Goal: Task Accomplishment & Management: Complete application form

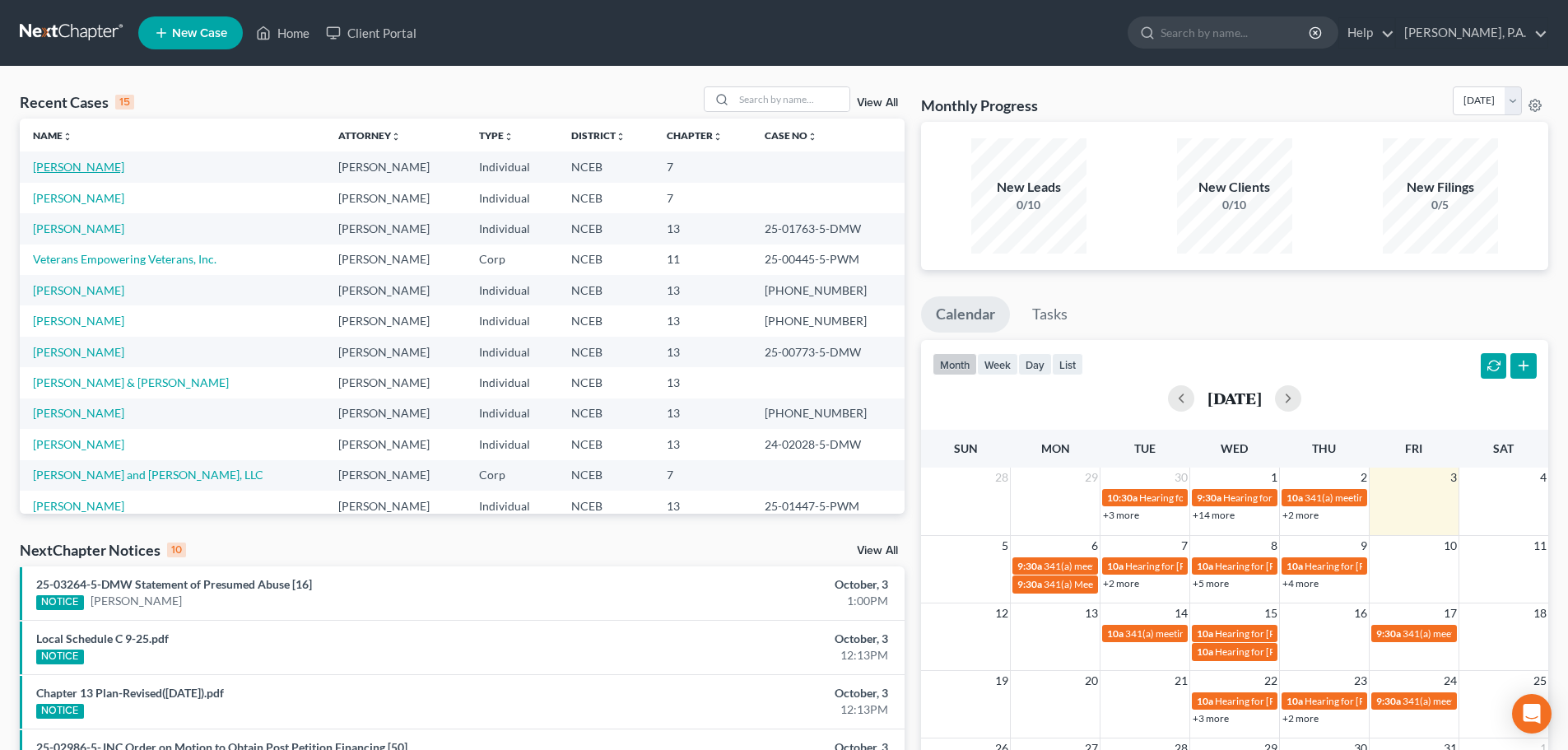
click at [95, 166] on link "[PERSON_NAME]" at bounding box center [78, 166] width 92 height 14
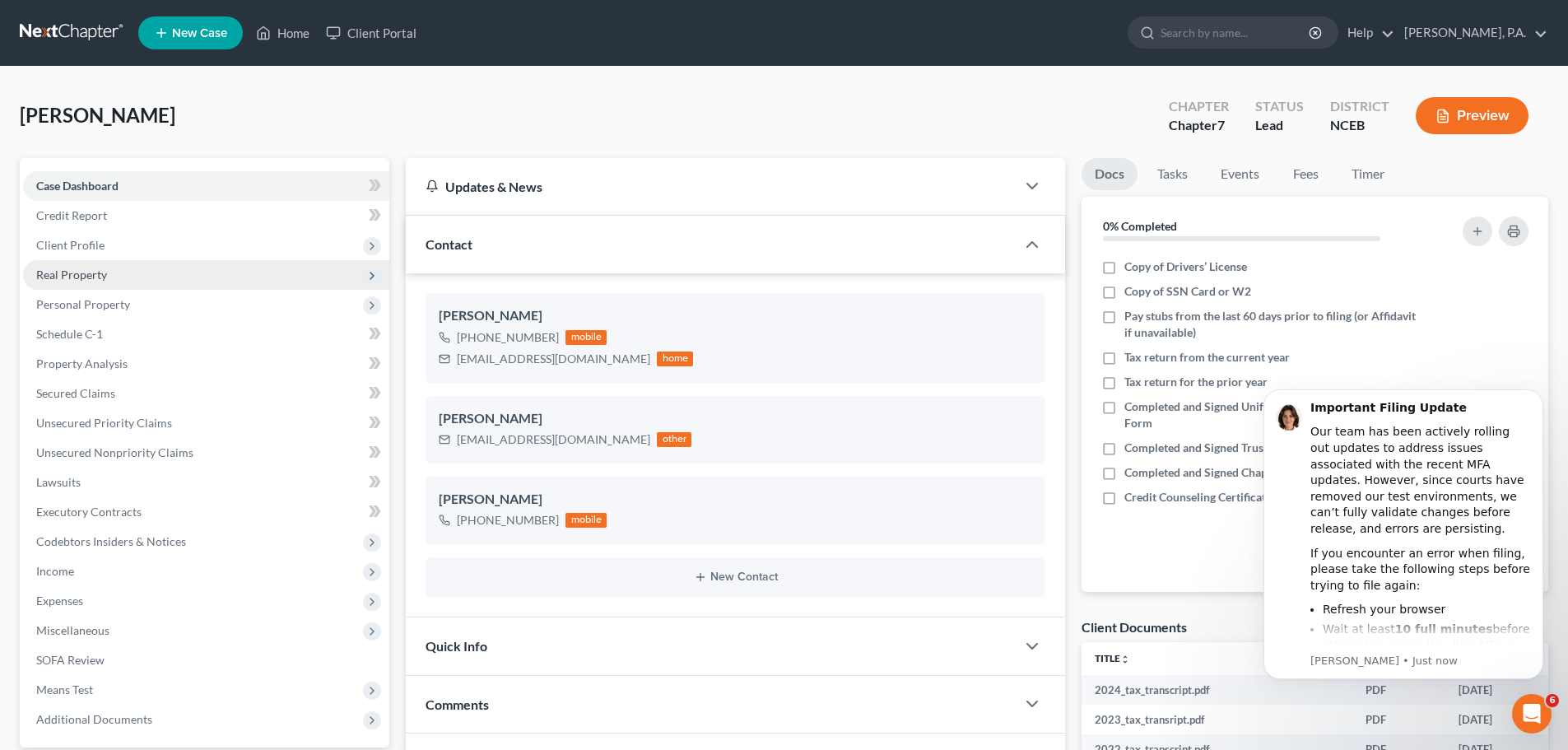
click at [85, 270] on span "Real Property" at bounding box center [71, 274] width 71 height 14
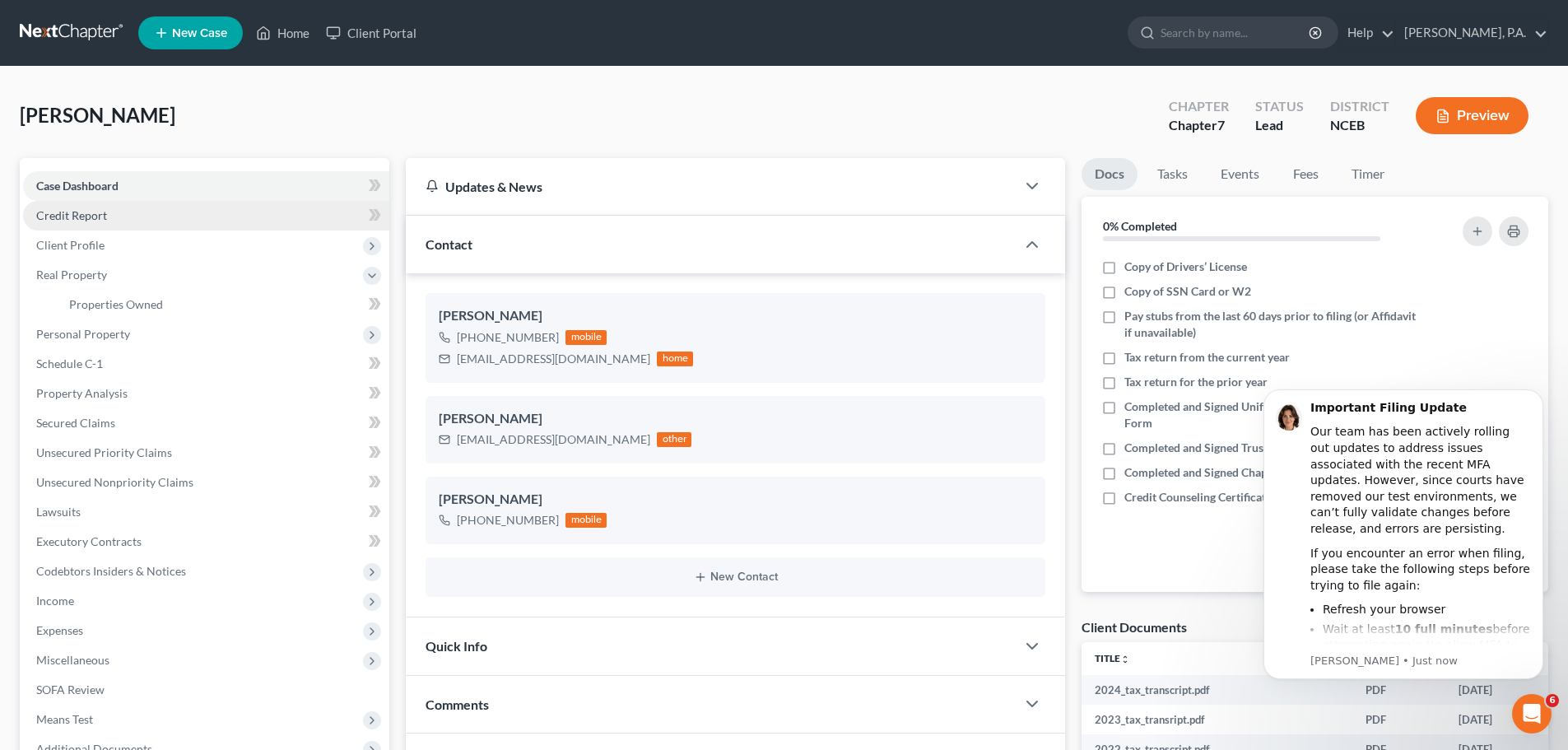
click at [82, 211] on span "Credit Report" at bounding box center [71, 215] width 71 height 14
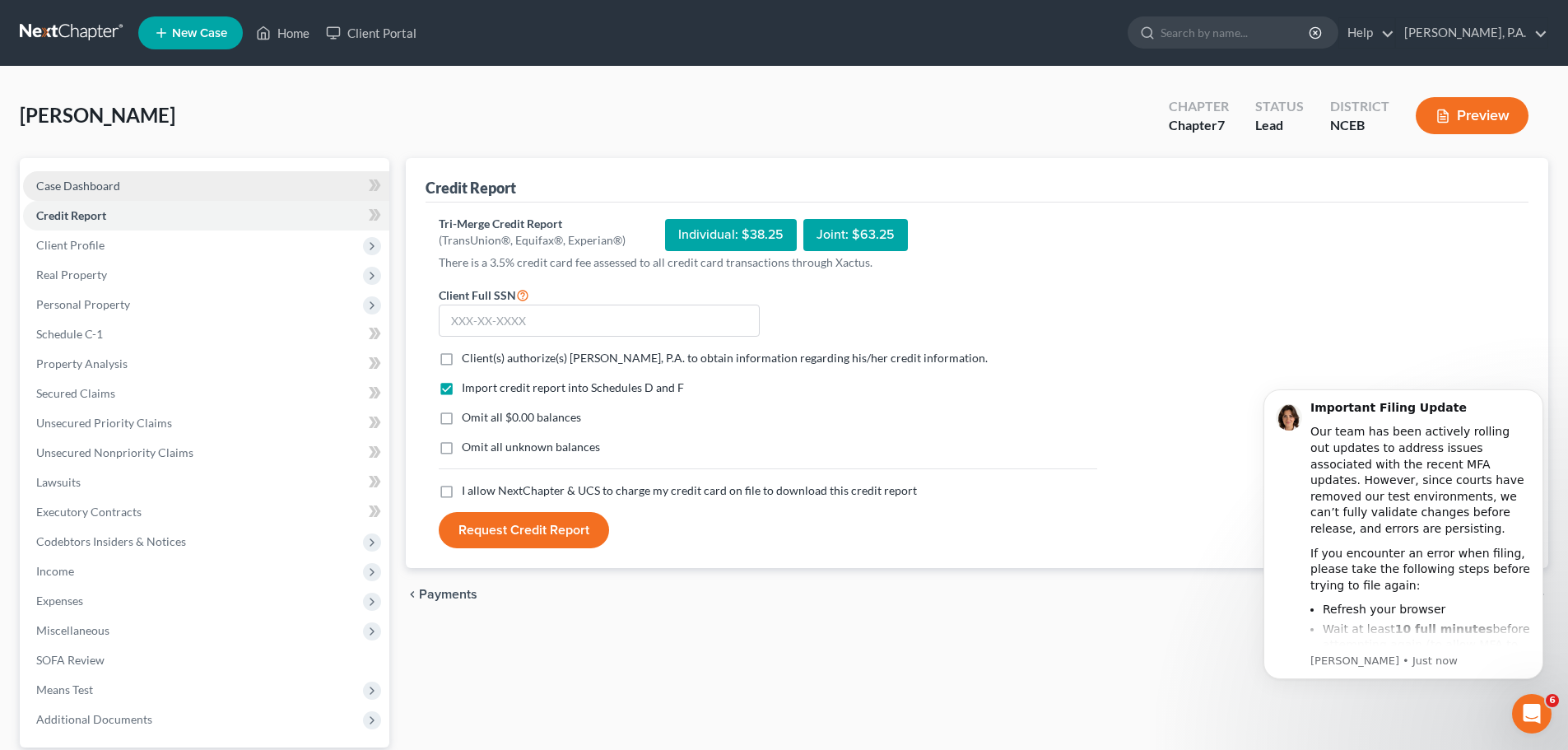
click at [60, 183] on span "Case Dashboard" at bounding box center [78, 185] width 84 height 14
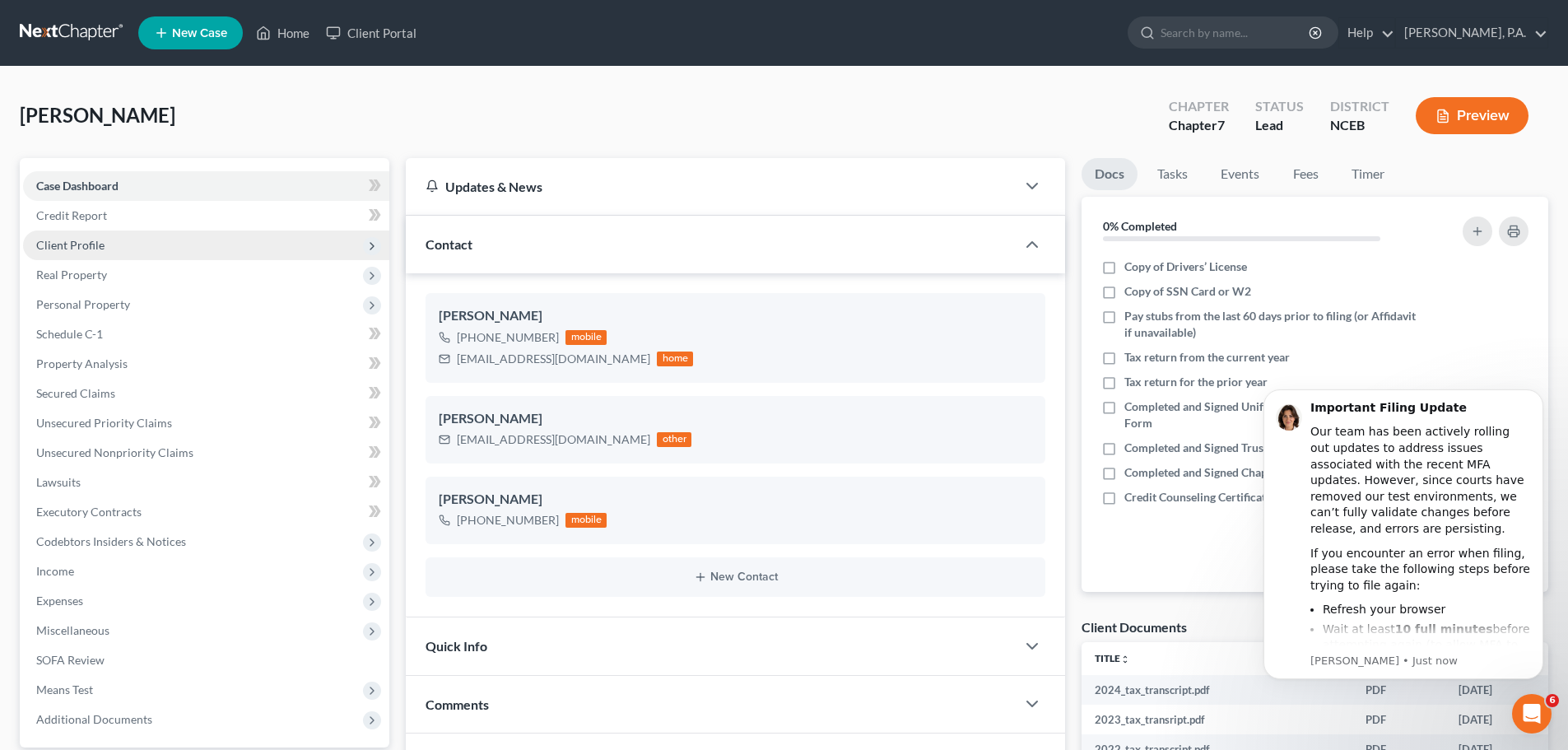
click at [93, 240] on span "Client Profile" at bounding box center [70, 245] width 68 height 14
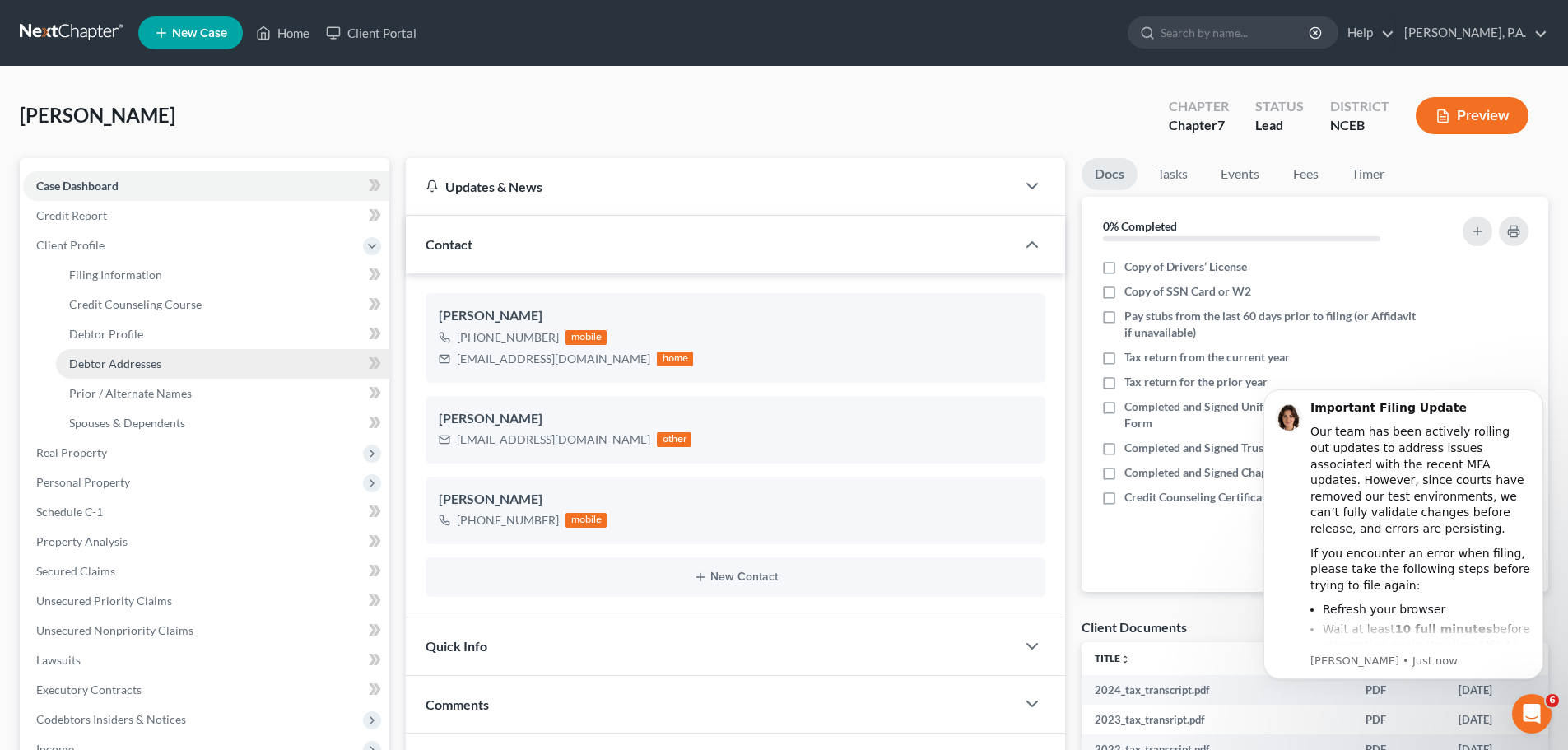
click at [105, 367] on span "Debtor Addresses" at bounding box center [115, 363] width 93 height 14
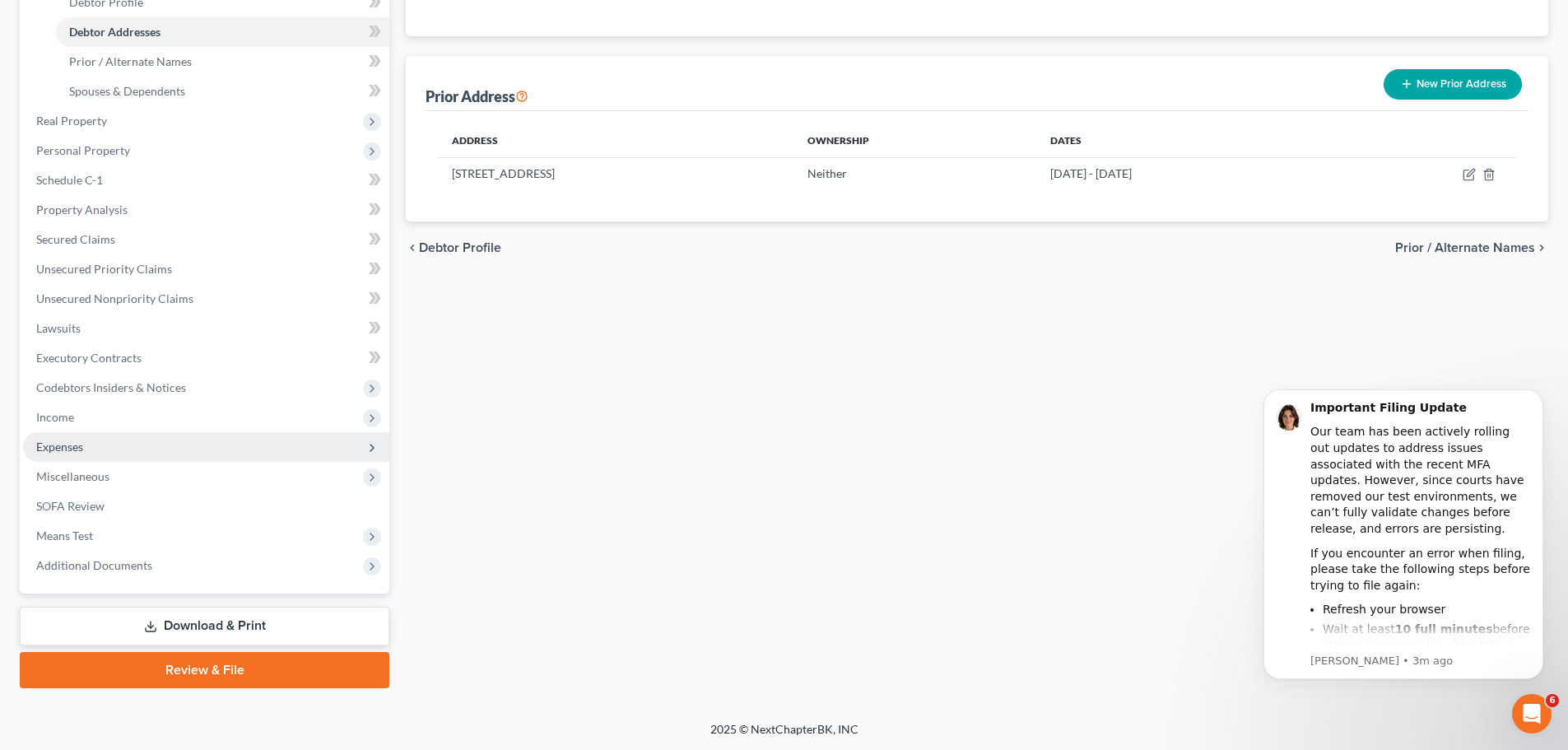
scroll to position [333, 0]
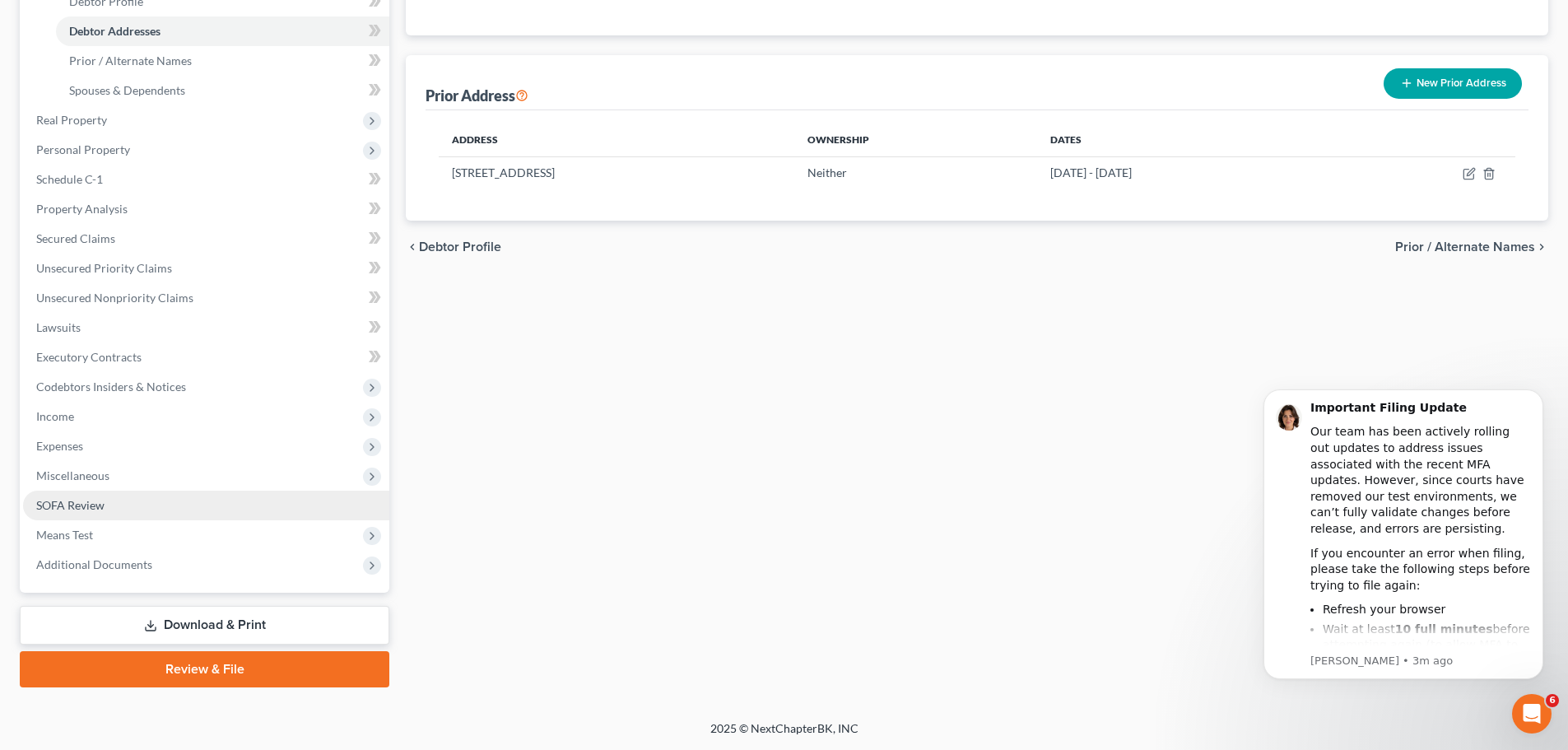
click at [146, 500] on link "SOFA Review" at bounding box center [205, 505] width 366 height 29
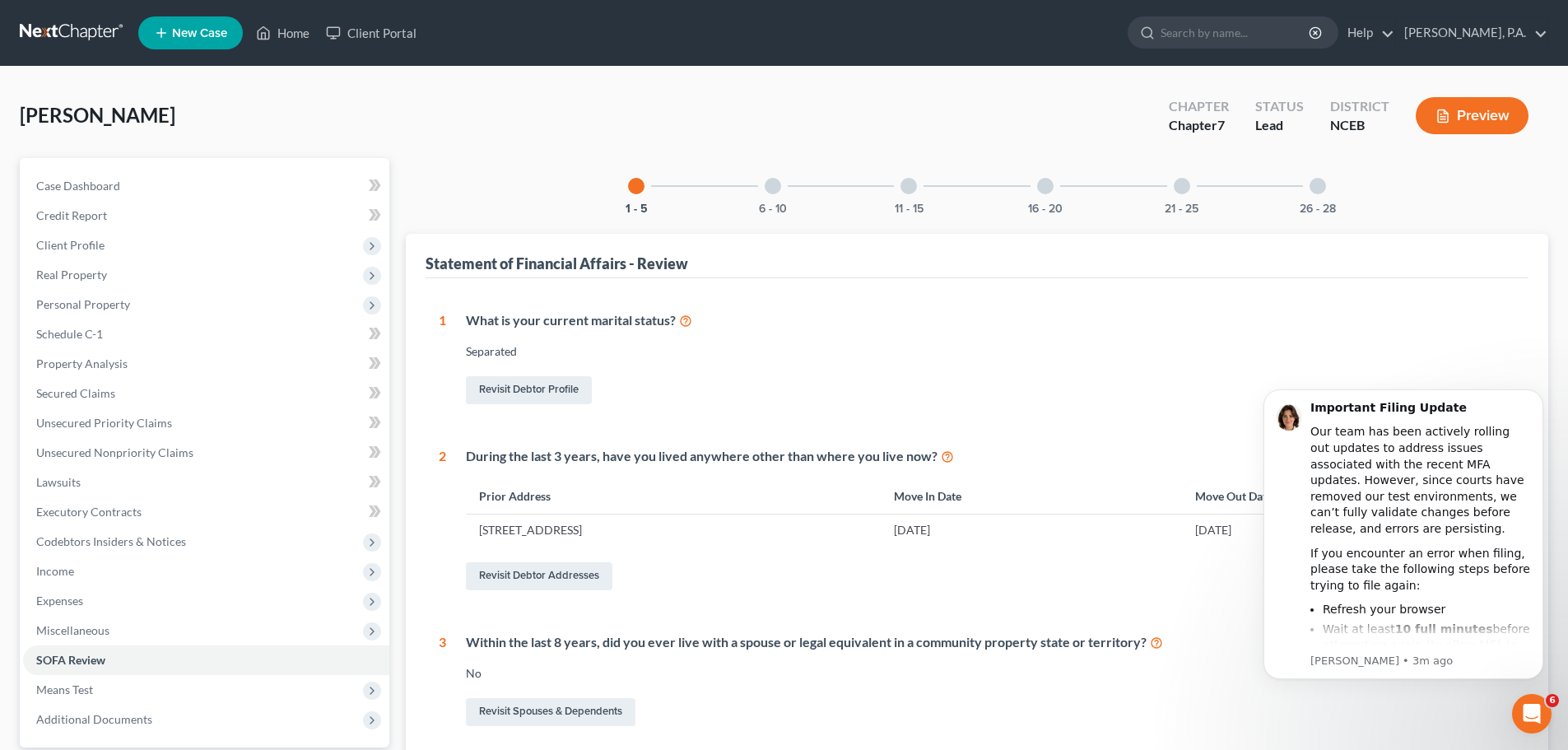
click at [1273, 199] on div "1 - 5 6 - 10 11 - 15 16 - 20 21 - 25 26 - 28" at bounding box center [976, 185] width 737 height 56
click at [1295, 205] on div "26 - 28" at bounding box center [1317, 185] width 56 height 56
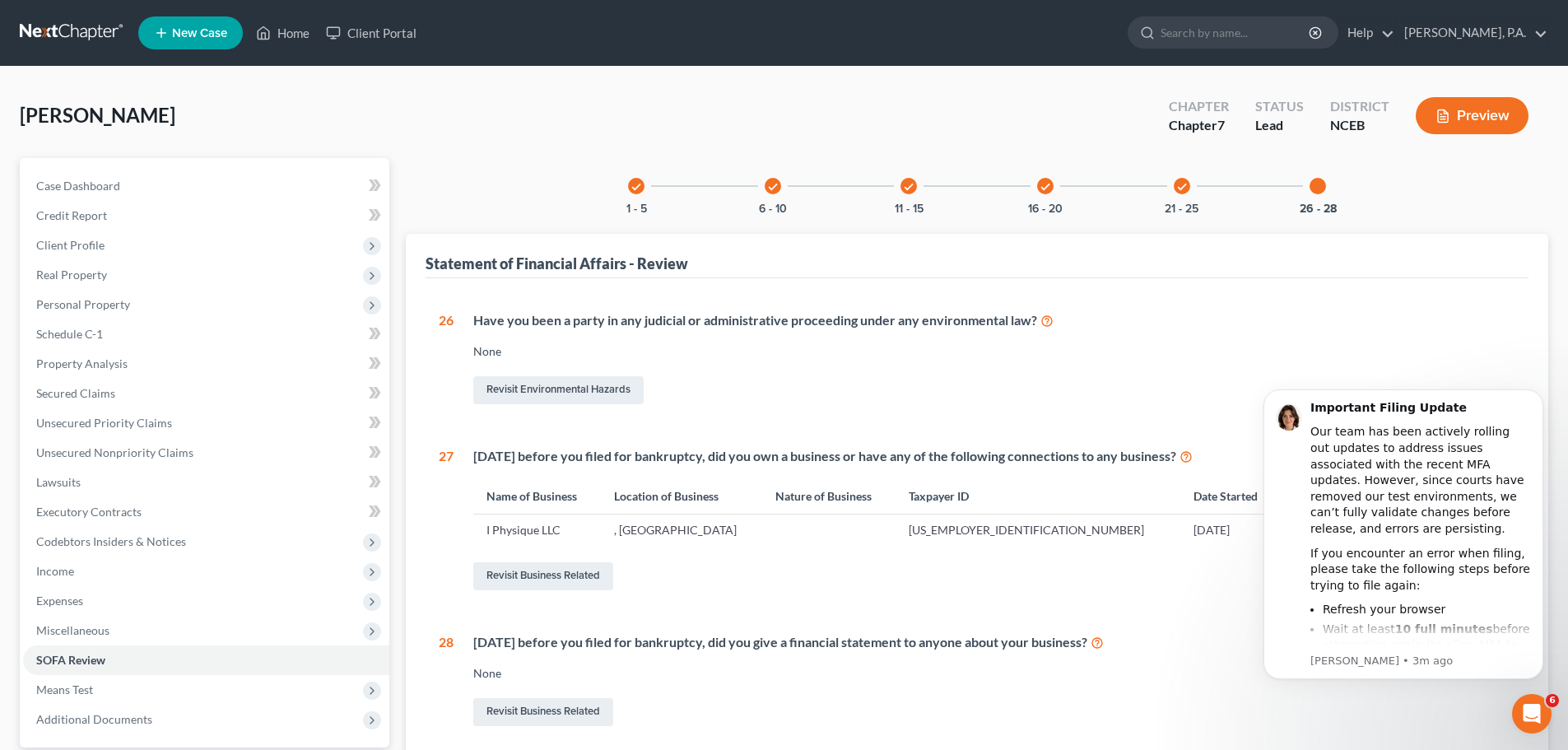
click at [1185, 601] on div "26 Have you been a party in any judicial or administrative proceeding under any…" at bounding box center [976, 520] width 1077 height 418
click at [1094, 590] on div "Revisit Business Related" at bounding box center [994, 576] width 1042 height 35
click at [1535, 397] on icon "Dismiss notification" at bounding box center [1539, 394] width 9 height 9
